Goal: Obtain resource: Download file/media

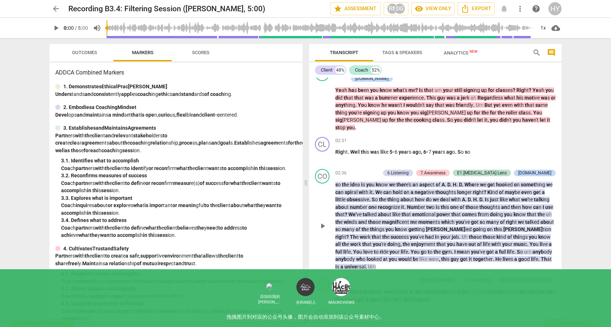
scroll to position [279, 0]
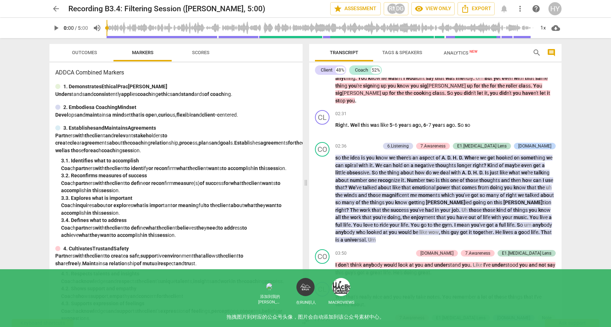
click at [567, 149] on div "arrow_back Recording B3.4: Filtering Session ([PERSON_NAME], 5:00) star Assessm…" at bounding box center [305, 163] width 611 height 327
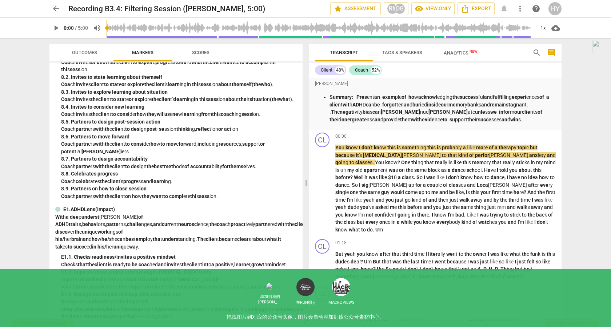
scroll to position [1005, 0]
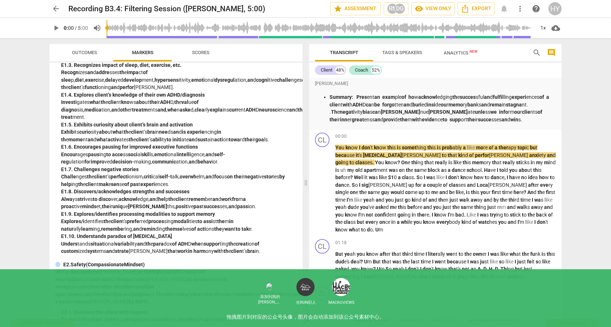
click at [81, 52] on span "Outcomes" at bounding box center [84, 52] width 25 height 5
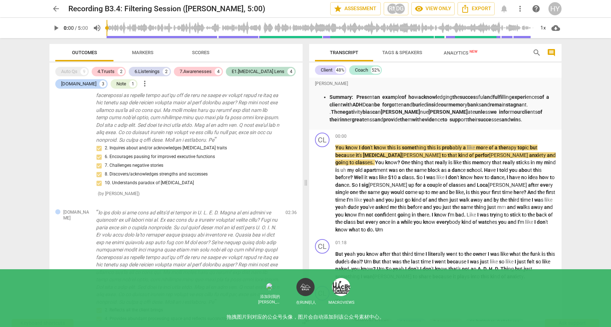
scroll to position [786, 0]
click at [551, 49] on span "comment" at bounding box center [551, 52] width 9 height 9
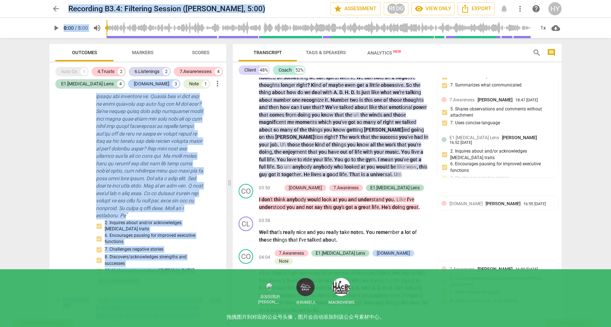
scroll to position [509, 0]
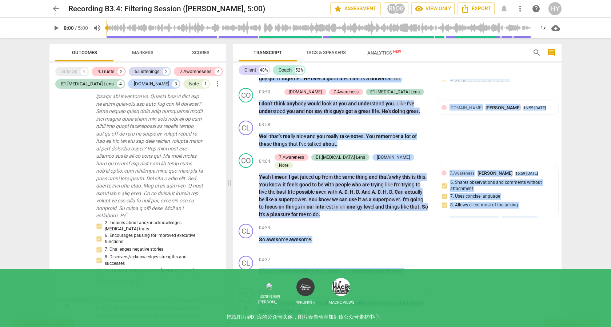
drag, startPoint x: 253, startPoint y: 96, endPoint x: 314, endPoint y: 291, distance: 204.1
click at [314, 291] on div "[PERSON_NAME] Summ ary: Pres ent an exam ple of ho w acknowl edging th e succes…" at bounding box center [397, 200] width 329 height 244
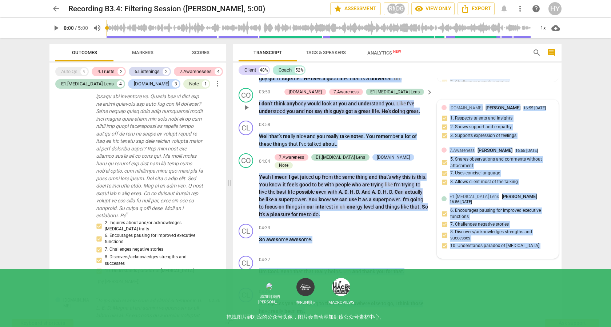
copy div "Summ ary: Pres ent an exam ple of ho w acknowl edging th e succes sful an d ful…"
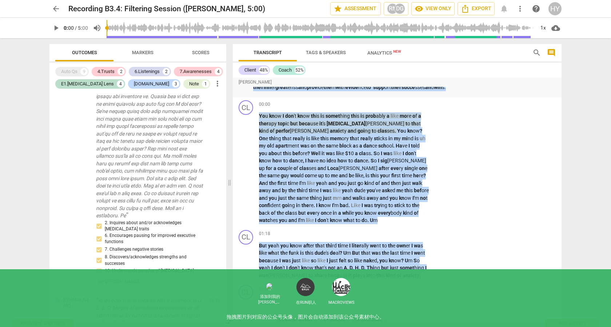
scroll to position [0, 0]
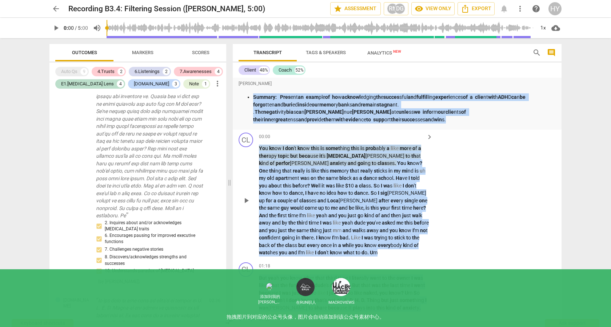
copy div "Summ ary: Pres ent an exam ple of ho w acknowl edging th e succes sful an d ful…"
click at [477, 11] on span "Export" at bounding box center [476, 8] width 31 height 9
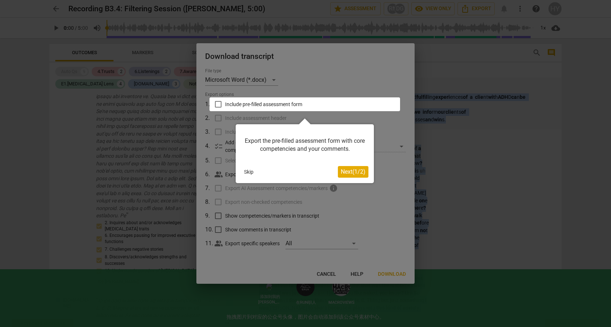
click at [248, 172] on button "Skip" at bounding box center [248, 172] width 15 height 11
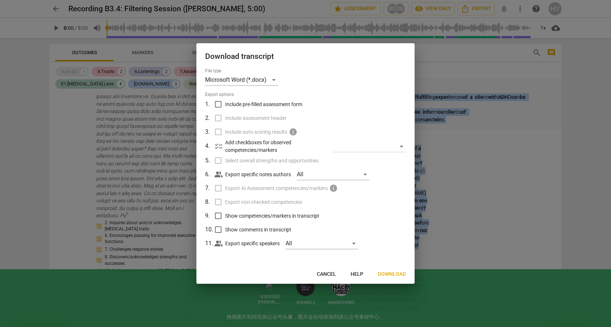
click at [383, 273] on span "Download" at bounding box center [392, 274] width 28 height 7
